Goal: Find specific page/section: Find specific page/section

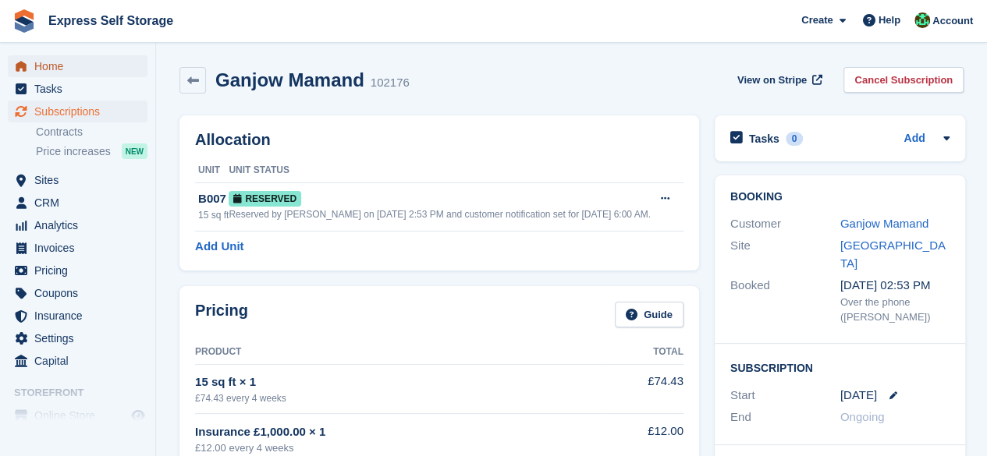
click at [77, 59] on span "Home" at bounding box center [81, 66] width 94 height 22
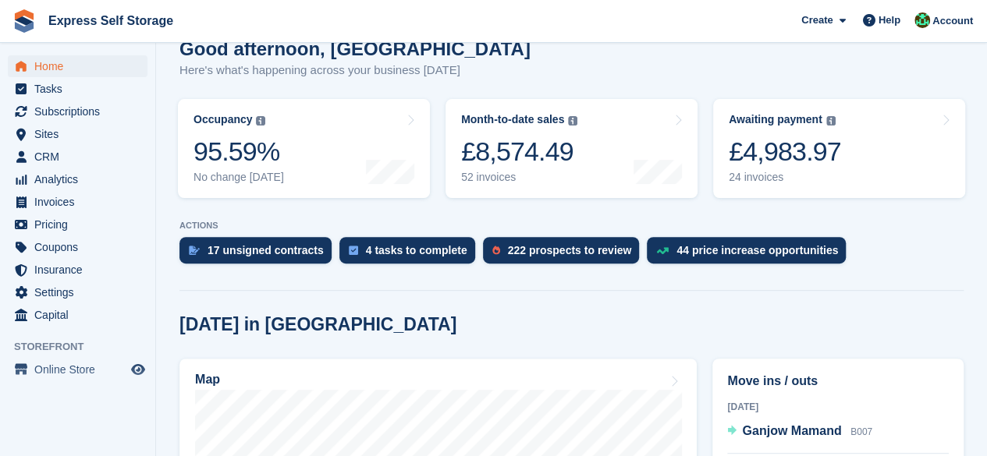
scroll to position [312, 0]
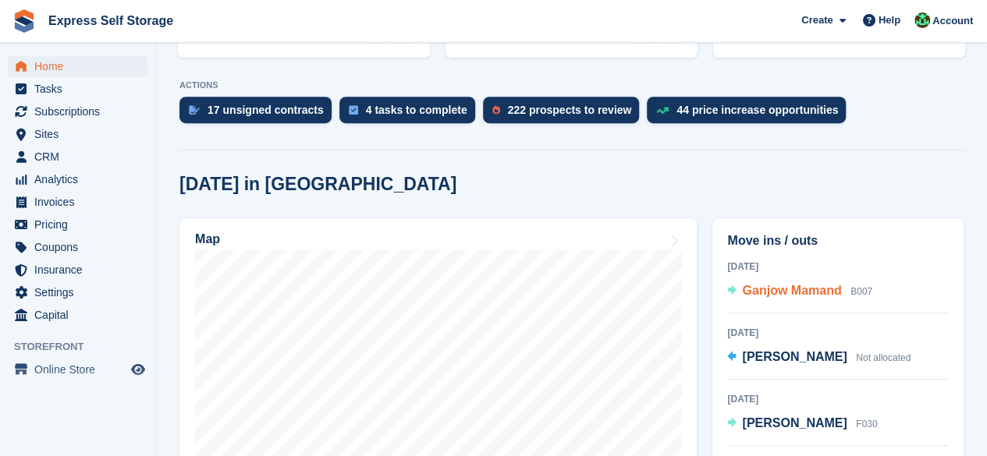
click at [785, 284] on span "Ganjow Mamand" at bounding box center [791, 290] width 99 height 13
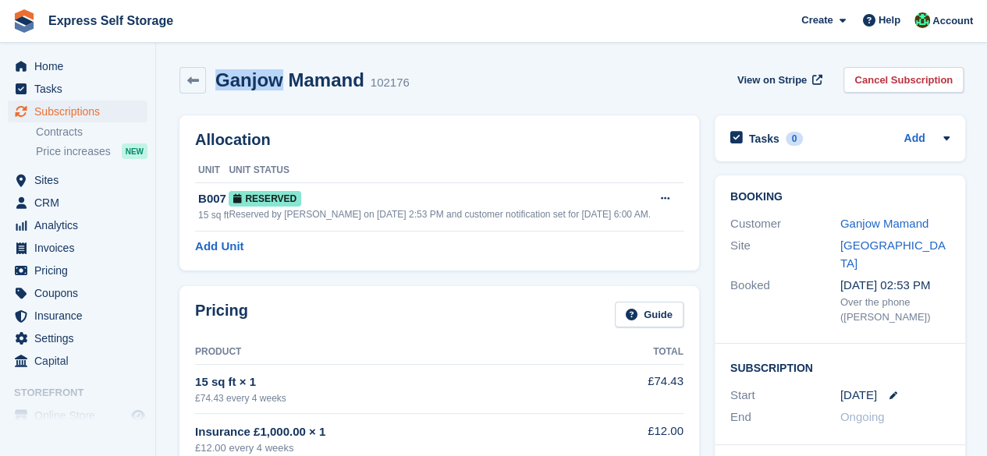
drag, startPoint x: 281, startPoint y: 79, endPoint x: 212, endPoint y: 85, distance: 68.9
click at [212, 85] on div "Ganjow Mamand 102176" at bounding box center [308, 80] width 204 height 23
copy h2 "Ganjow"
